Goal: Task Accomplishment & Management: Manage account settings

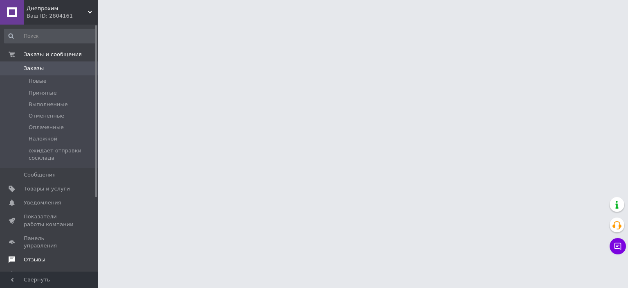
click at [33, 256] on span "Отзывы" at bounding box center [35, 259] width 22 height 7
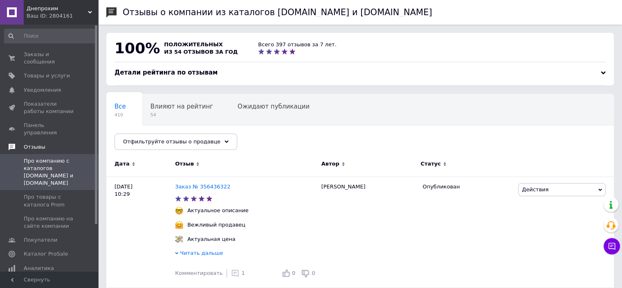
click at [29, 143] on span "Отзывы" at bounding box center [35, 146] width 22 height 7
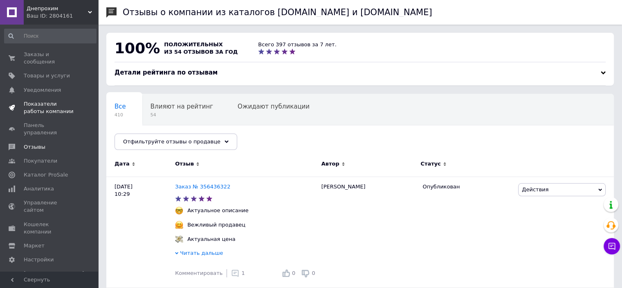
click at [41, 100] on span "Показатели работы компании" at bounding box center [50, 107] width 52 height 15
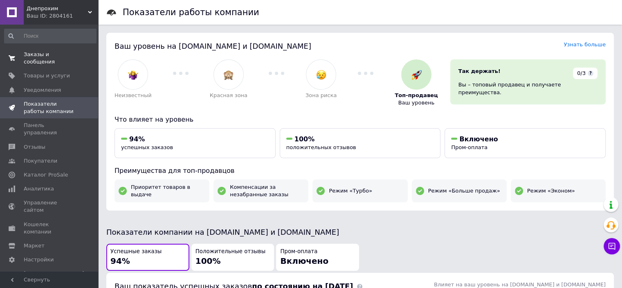
click at [31, 57] on span "Заказы и сообщения" at bounding box center [50, 58] width 52 height 15
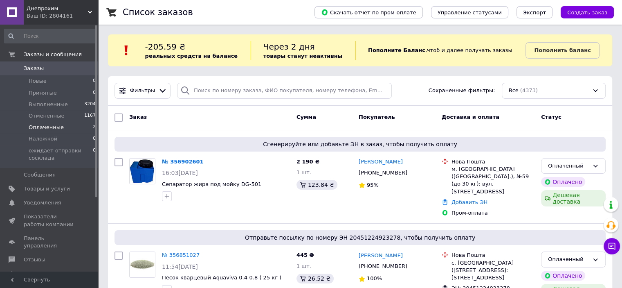
click at [39, 127] on span "Оплаченные" at bounding box center [46, 127] width 35 height 7
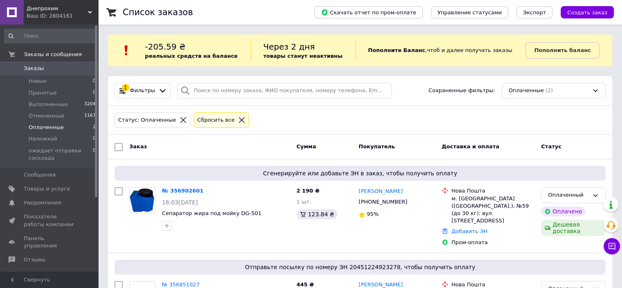
click at [38, 127] on span "Оплаченные" at bounding box center [46, 127] width 35 height 7
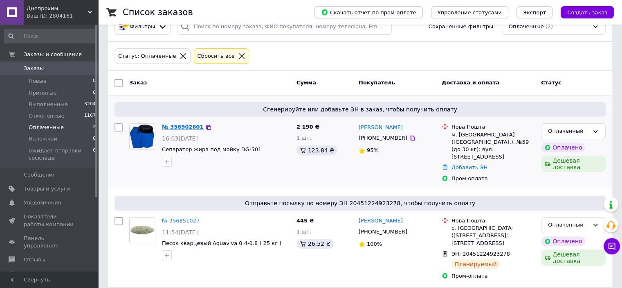
click at [177, 127] on link "№ 356902601" at bounding box center [183, 127] width 42 height 6
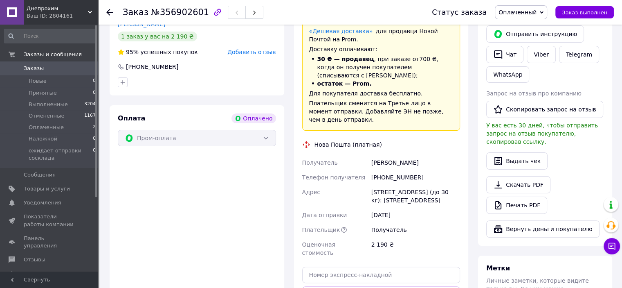
scroll to position [186, 0]
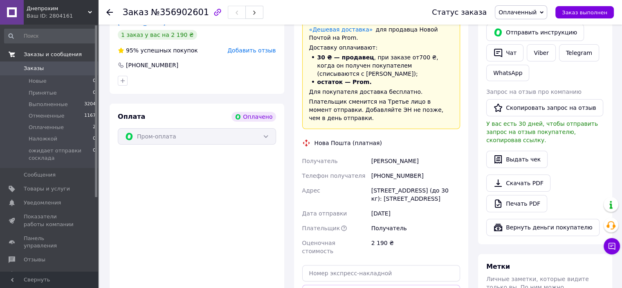
click at [61, 54] on span "Заказы и сообщения" at bounding box center [53, 54] width 58 height 7
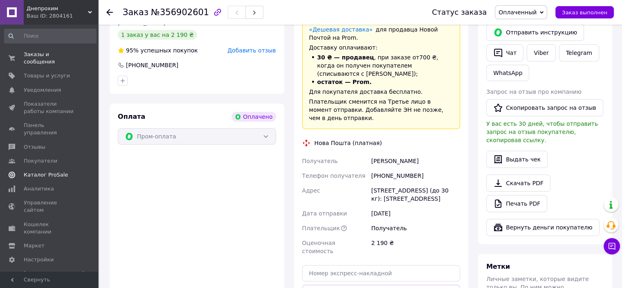
click at [44, 171] on span "Каталог ProSale" at bounding box center [46, 174] width 44 height 7
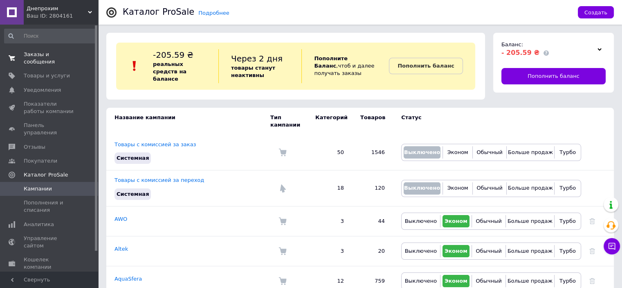
click at [45, 53] on span "Заказы и сообщения" at bounding box center [50, 58] width 52 height 15
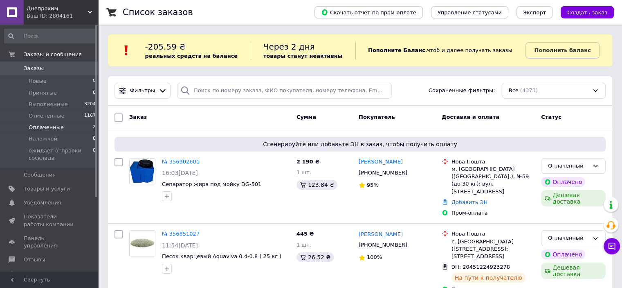
click at [45, 126] on span "Оплаченные" at bounding box center [46, 127] width 35 height 7
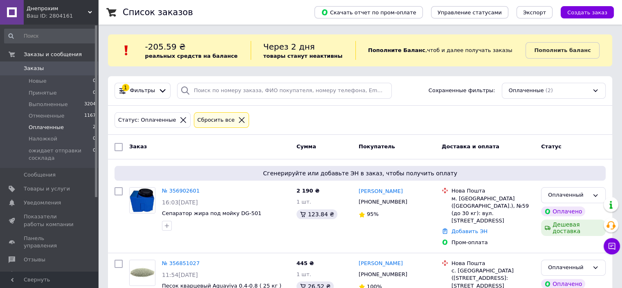
scroll to position [43, 0]
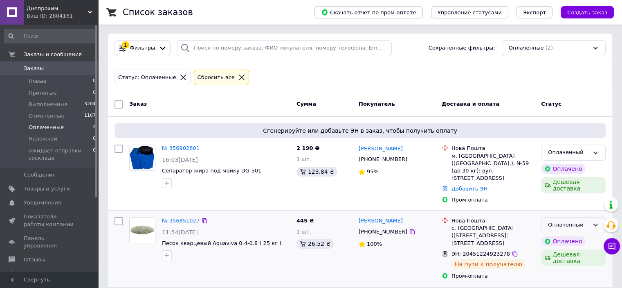
click at [588, 220] on div "Оплаченный" at bounding box center [568, 224] width 41 height 9
click at [562, 249] on li "Выполнен" at bounding box center [574, 256] width 64 height 15
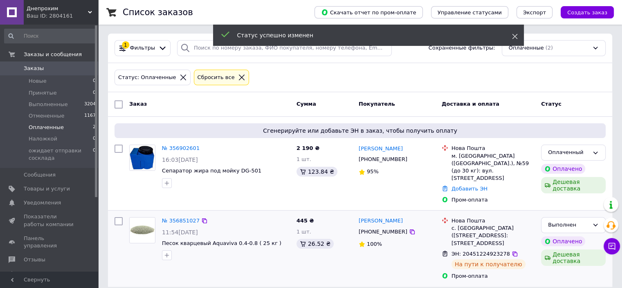
click at [516, 34] on icon at bounding box center [515, 37] width 6 height 6
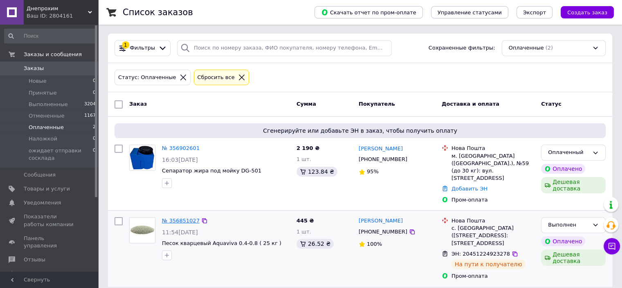
click at [178, 217] on link "№ 356851027" at bounding box center [181, 220] width 38 height 6
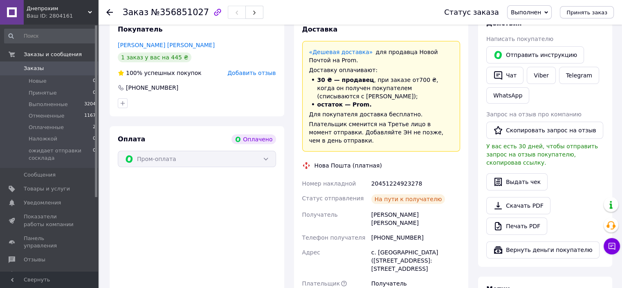
scroll to position [173, 0]
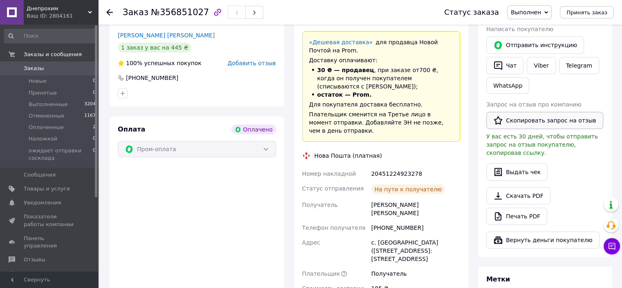
click at [553, 122] on button "Скопировать запрос на отзыв" at bounding box center [544, 120] width 117 height 17
click at [42, 101] on span "Выполненные" at bounding box center [48, 104] width 39 height 7
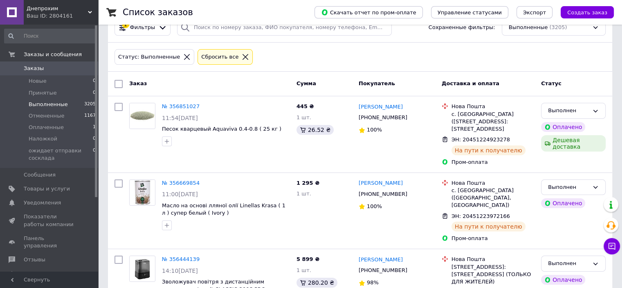
scroll to position [28, 0]
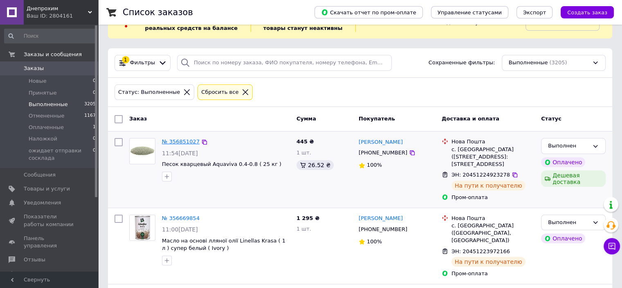
click at [174, 142] on link "№ 356851027" at bounding box center [181, 141] width 38 height 6
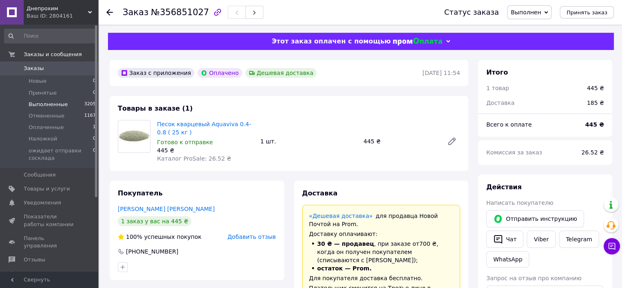
click at [36, 106] on span "Выполненные" at bounding box center [48, 104] width 39 height 7
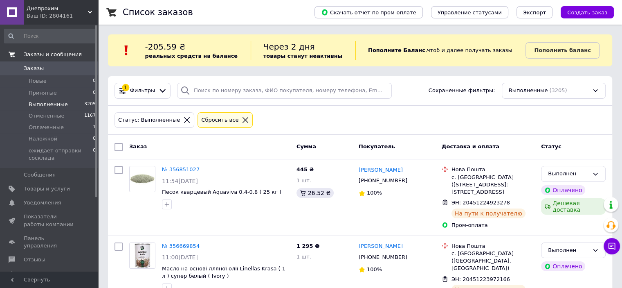
click at [51, 55] on span "Заказы и сообщения" at bounding box center [53, 54] width 58 height 7
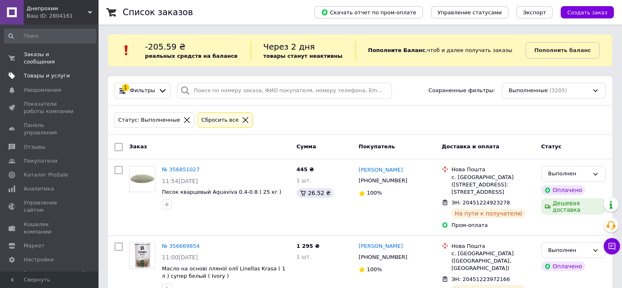
click at [39, 72] on span "Товары и услуги" at bounding box center [47, 75] width 46 height 7
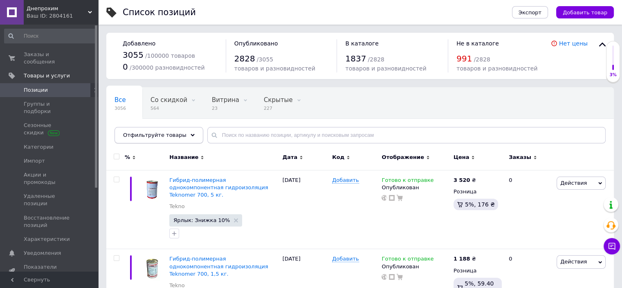
click at [191, 133] on icon at bounding box center [193, 135] width 4 height 4
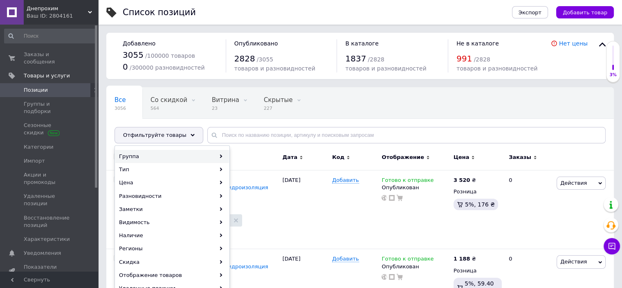
click at [220, 155] on icon at bounding box center [221, 156] width 4 height 4
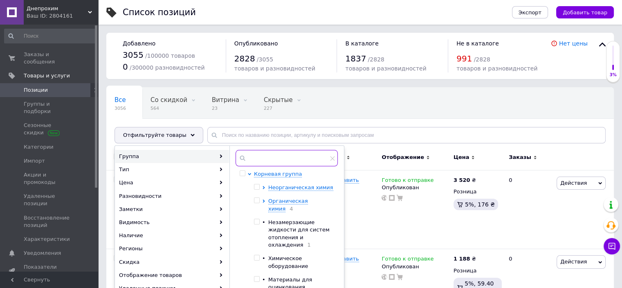
click at [273, 157] on input "text" at bounding box center [287, 158] width 102 height 16
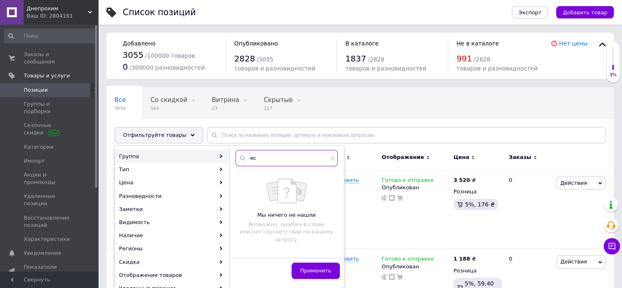
type input "e"
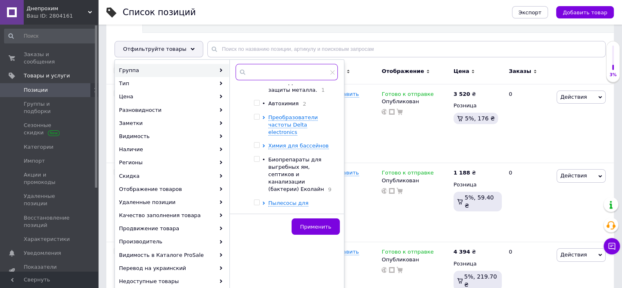
scroll to position [144, 0]
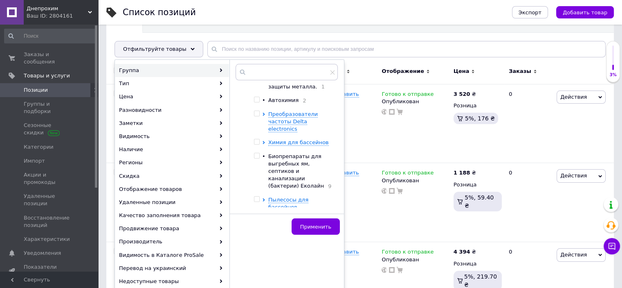
click at [256, 153] on input "checkbox" at bounding box center [256, 155] width 5 height 5
checkbox input "true"
click at [316, 226] on span "Применить" at bounding box center [315, 226] width 31 height 6
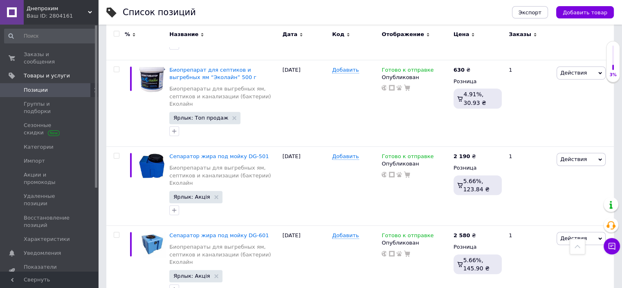
scroll to position [570, 0]
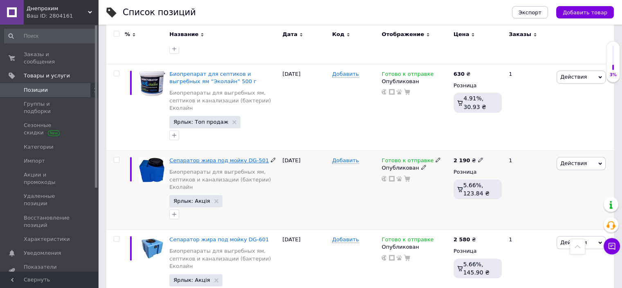
click at [207, 157] on span "Сепаратор жира под мойку DG-501" at bounding box center [218, 160] width 99 height 6
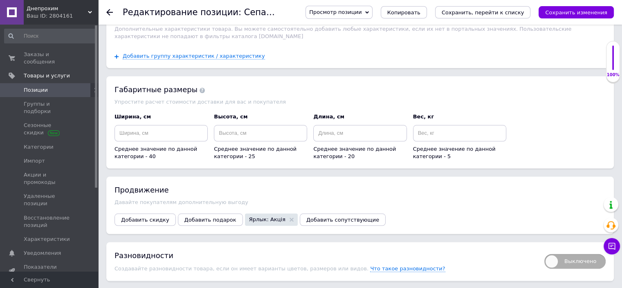
scroll to position [801, 0]
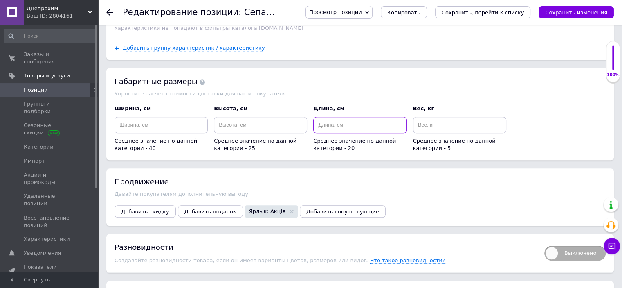
click at [365, 117] on input at bounding box center [359, 125] width 93 height 16
click at [176, 117] on input at bounding box center [161, 125] width 93 height 16
type input "40"
click at [362, 117] on input at bounding box center [359, 125] width 93 height 16
type input "27"
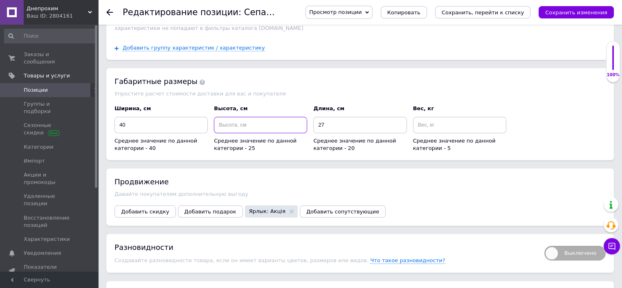
click at [250, 117] on input at bounding box center [260, 125] width 93 height 16
type input "37"
click at [429, 117] on input at bounding box center [459, 125] width 93 height 16
type input "10"
click at [491, 11] on icon "Сохранить, перейти к списку" at bounding box center [483, 12] width 83 height 6
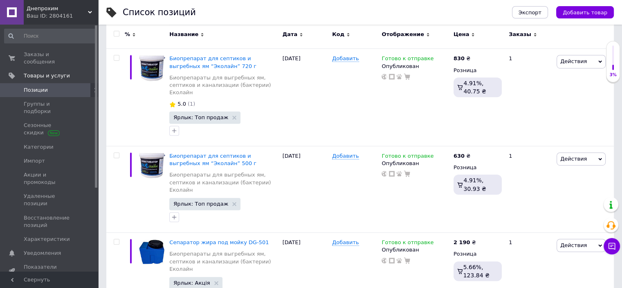
scroll to position [610, 0]
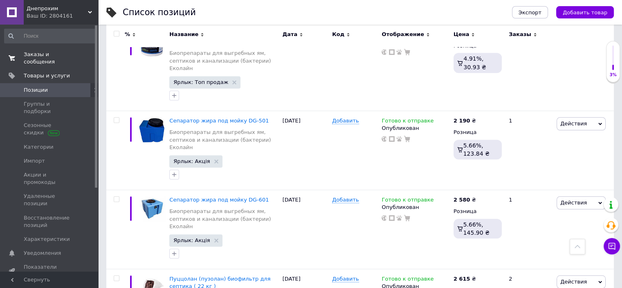
click at [40, 56] on span "Заказы и сообщения" at bounding box center [50, 58] width 52 height 15
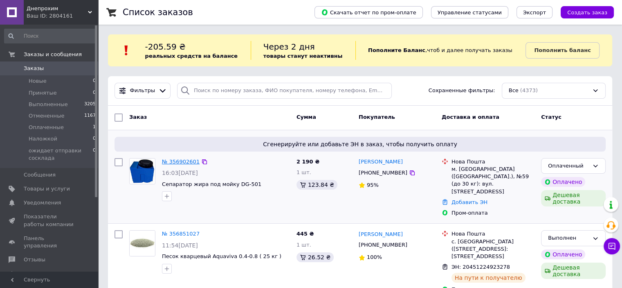
click at [184, 162] on link "№ 356902601" at bounding box center [181, 161] width 38 height 6
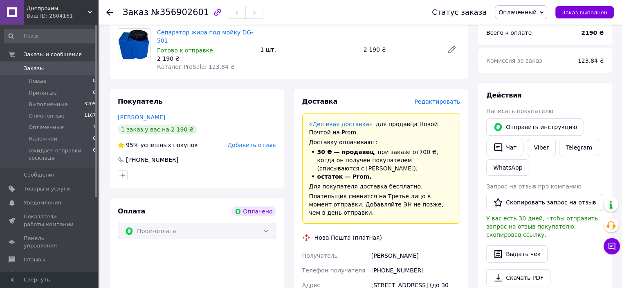
scroll to position [131, 0]
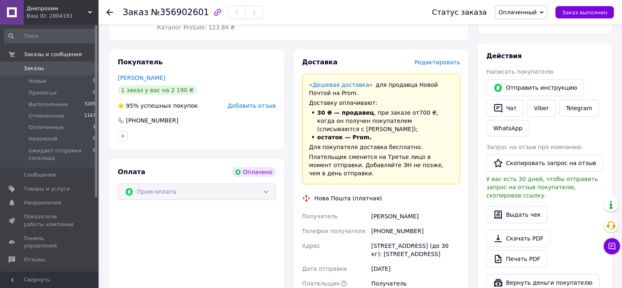
click at [409, 32] on div "Товары в заказе (1) Сепаратор жира под мойку DG-501 Готово к отправке 2 190 ₴ К…" at bounding box center [289, 2] width 359 height 75
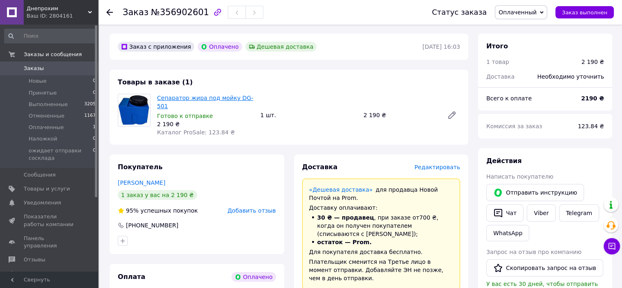
click at [188, 99] on link "Сепаратор жира под мойку DG-501" at bounding box center [205, 101] width 96 height 15
click at [44, 127] on span "Оплаченные" at bounding box center [46, 127] width 35 height 7
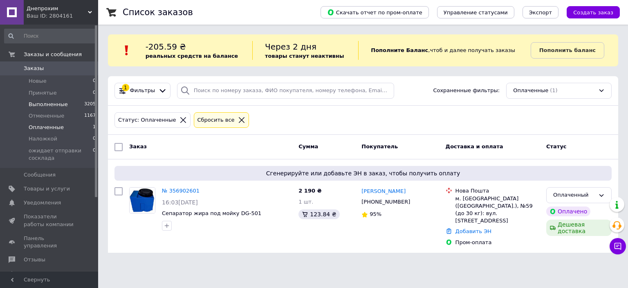
click at [45, 104] on span "Выполненные" at bounding box center [48, 104] width 39 height 7
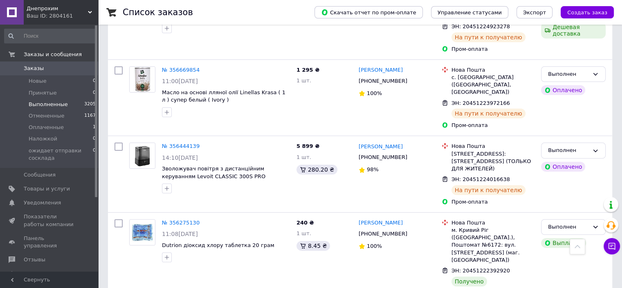
scroll to position [167, 0]
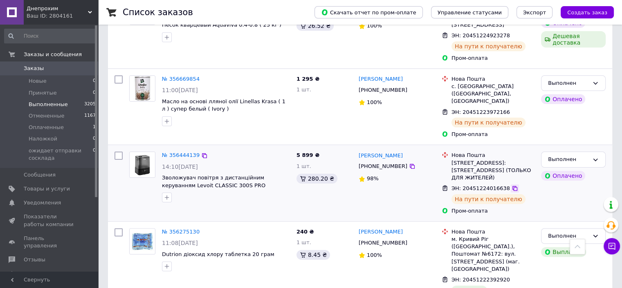
click at [512, 191] on icon at bounding box center [515, 188] width 7 height 7
click at [513, 110] on icon at bounding box center [515, 112] width 5 height 5
